Goal: Task Accomplishment & Management: Manage account settings

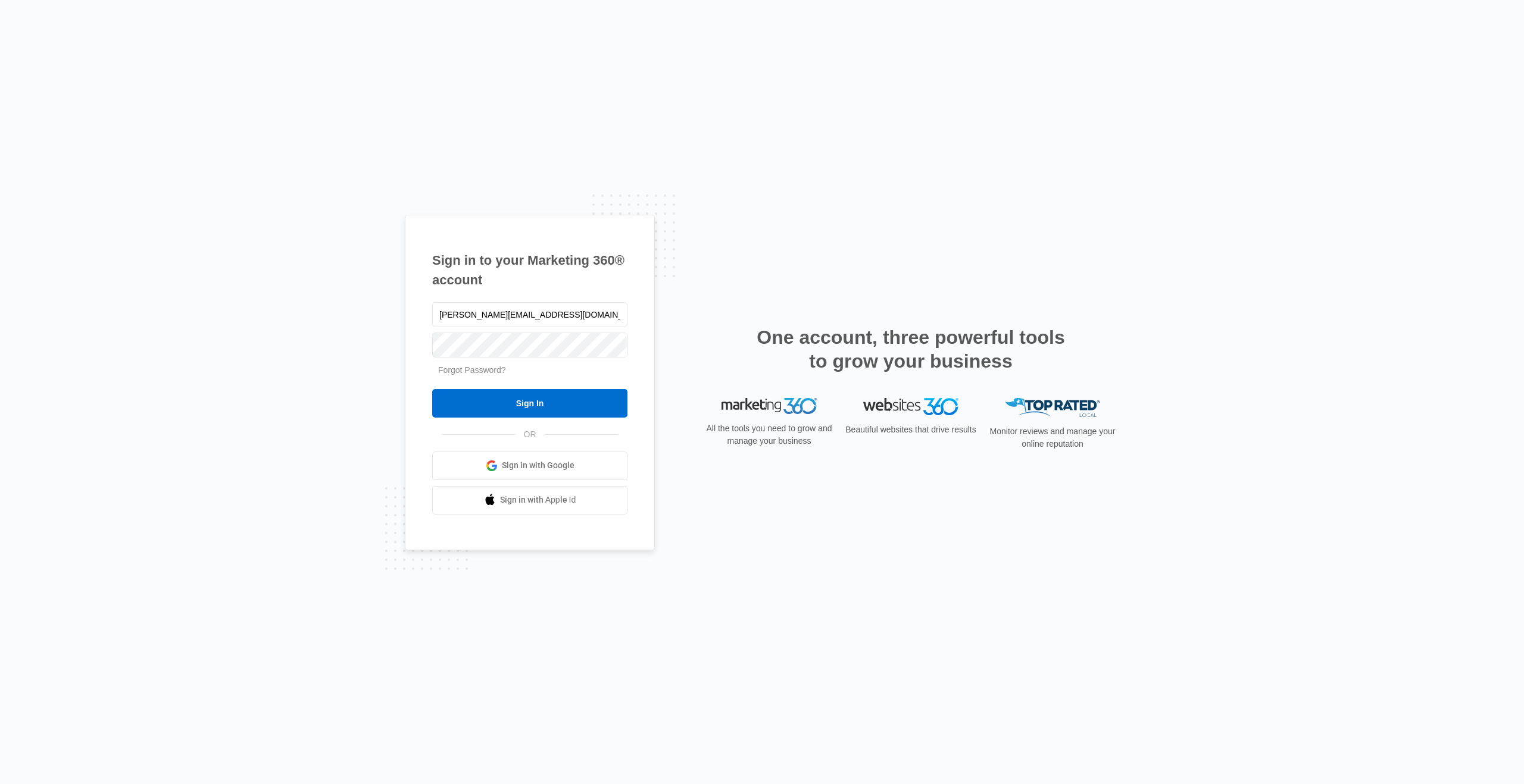
type input "[PERSON_NAME][EMAIL_ADDRESS][DOMAIN_NAME]"
click at [432, 389] on input "Sign In" at bounding box center [529, 403] width 195 height 29
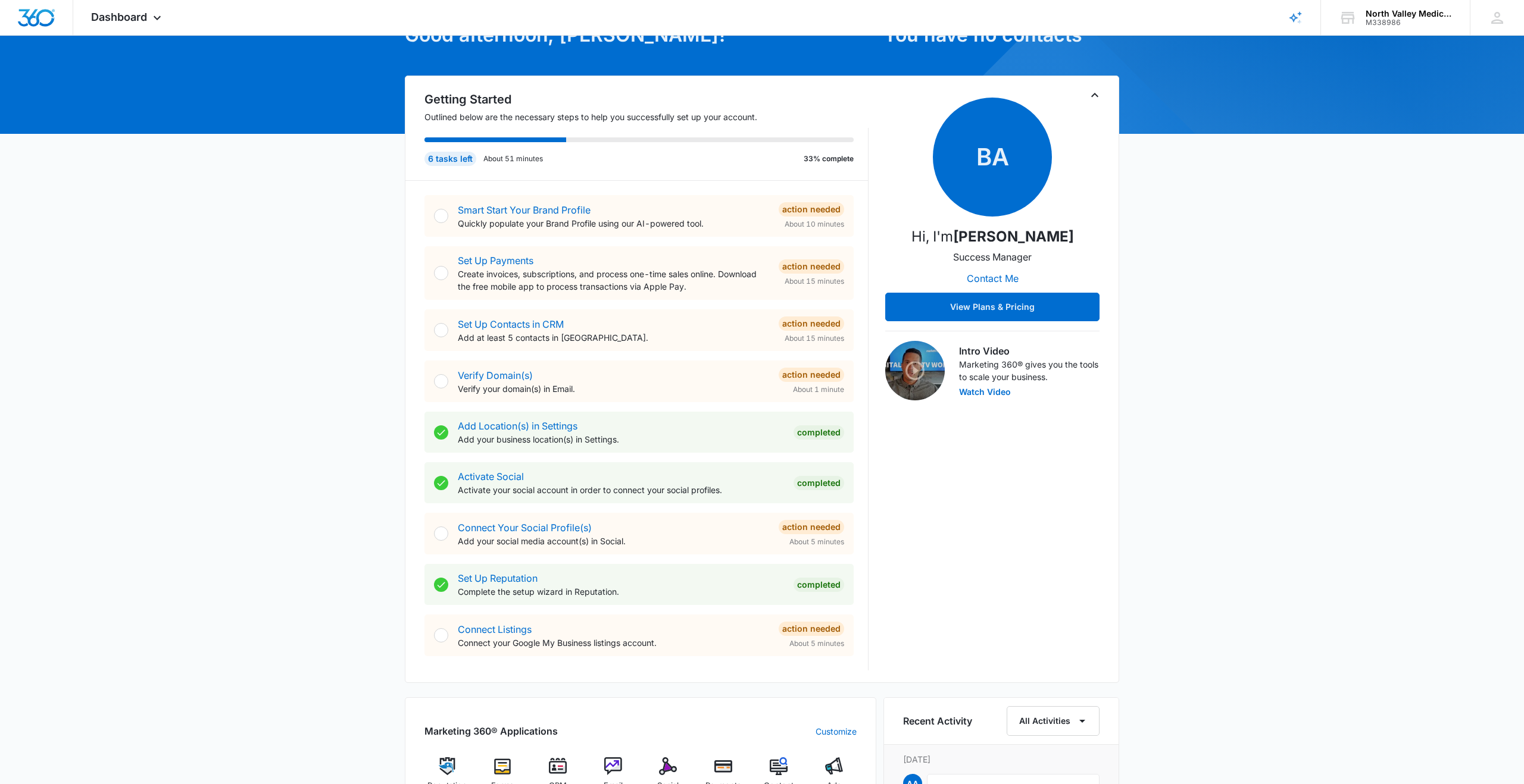
scroll to position [121, 0]
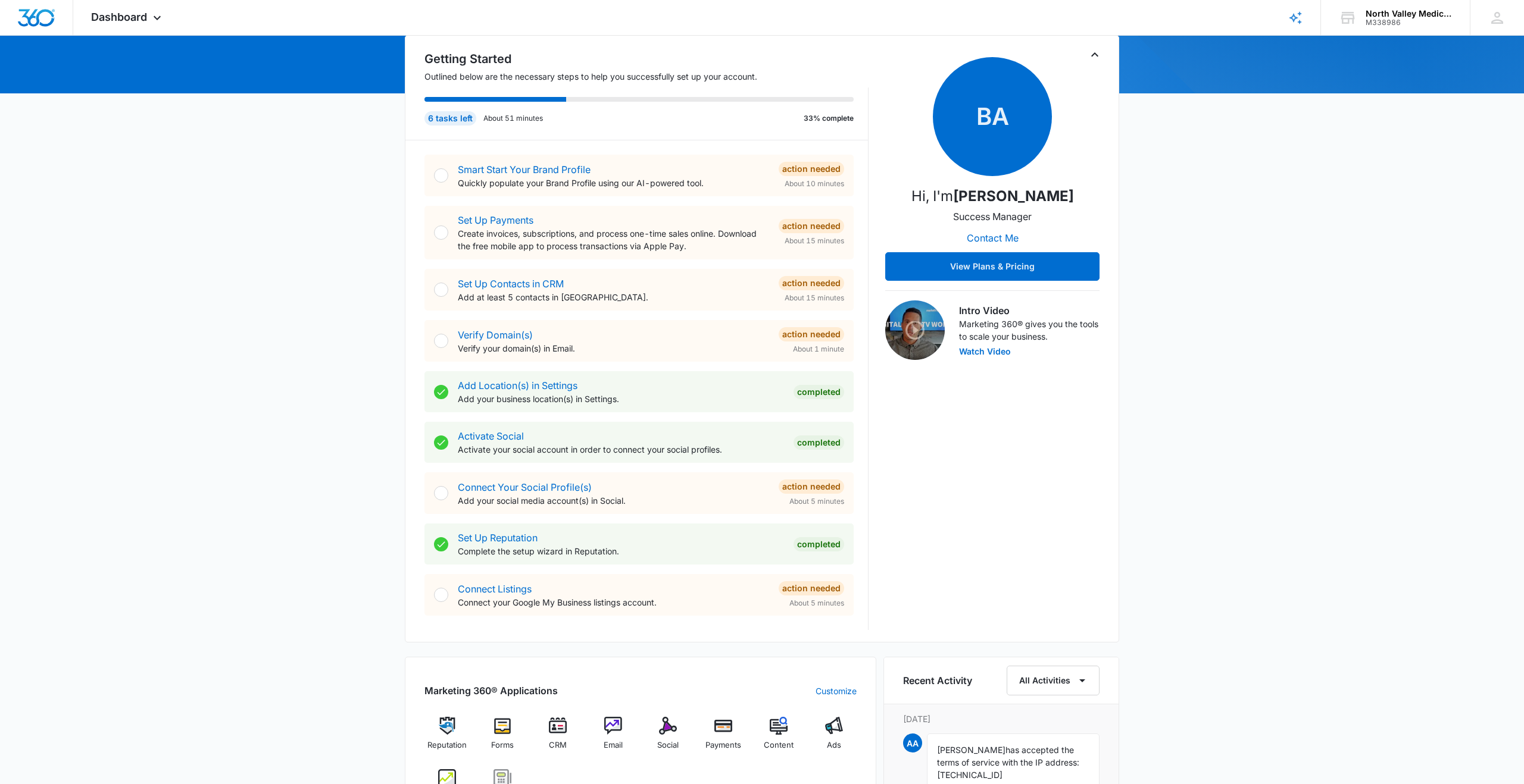
click at [437, 492] on div at bounding box center [441, 493] width 14 height 14
drag, startPoint x: 843, startPoint y: 484, endPoint x: 827, endPoint y: 486, distance: 16.1
click at [843, 484] on div "Action Needed" at bounding box center [811, 487] width 66 height 14
click at [825, 487] on div "Action Needed" at bounding box center [811, 487] width 66 height 14
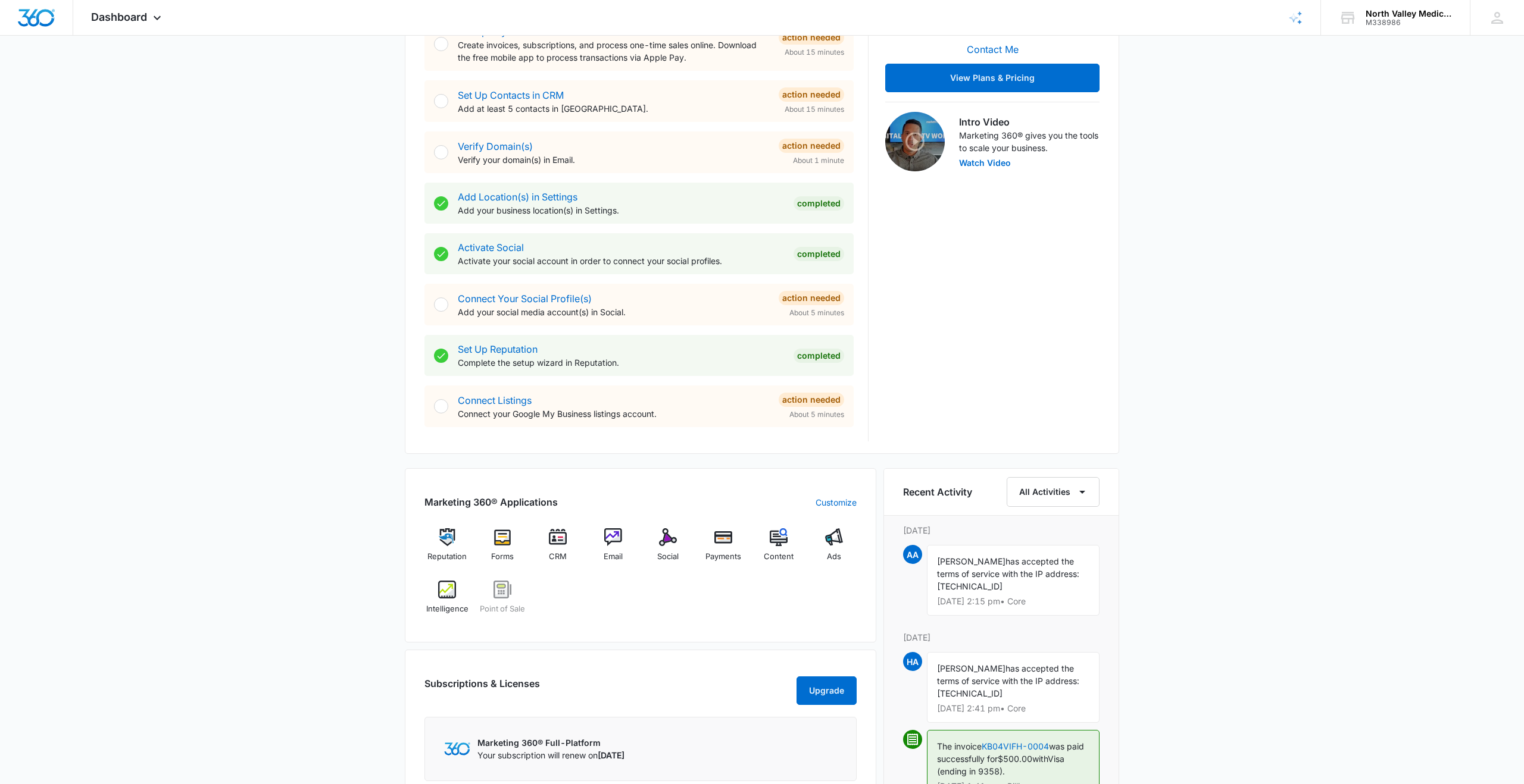
scroll to position [374, 0]
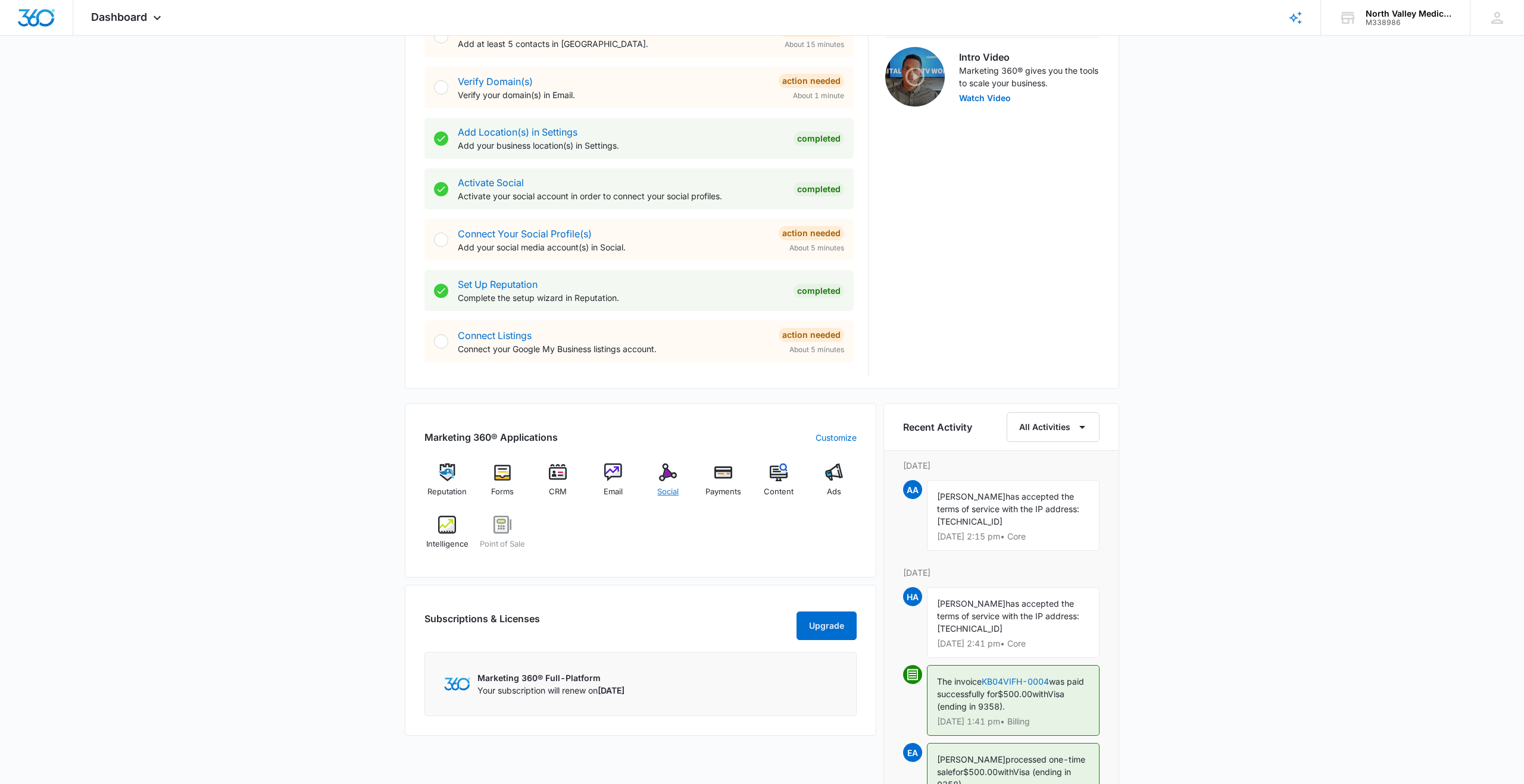
click at [673, 473] on img at bounding box center [668, 472] width 17 height 17
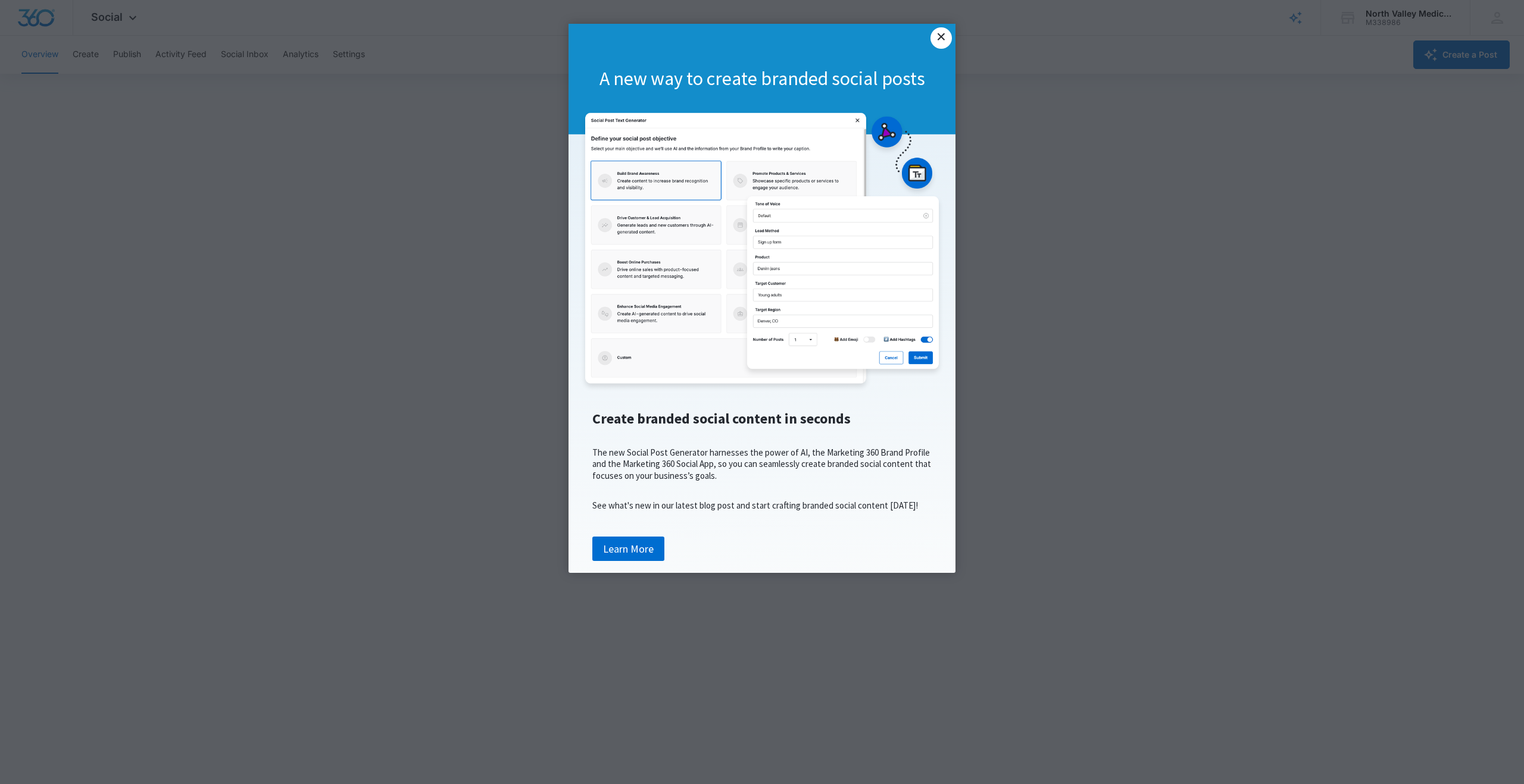
click at [942, 34] on link "×" at bounding box center [941, 38] width 22 height 22
